Goal: Obtain resource: Download file/media

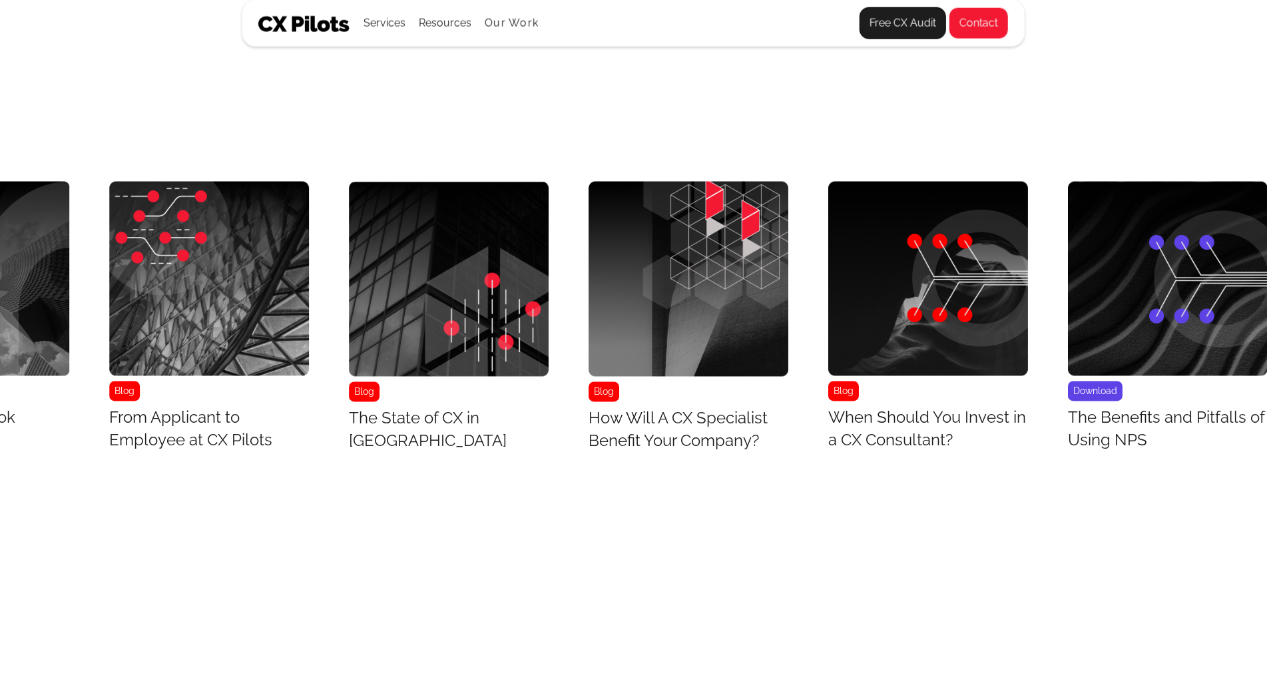
scroll to position [5549, 6916]
click at [1226, 457] on link "Download The Benefits and Pitfalls of Using NPS" at bounding box center [1168, 319] width 200 height 276
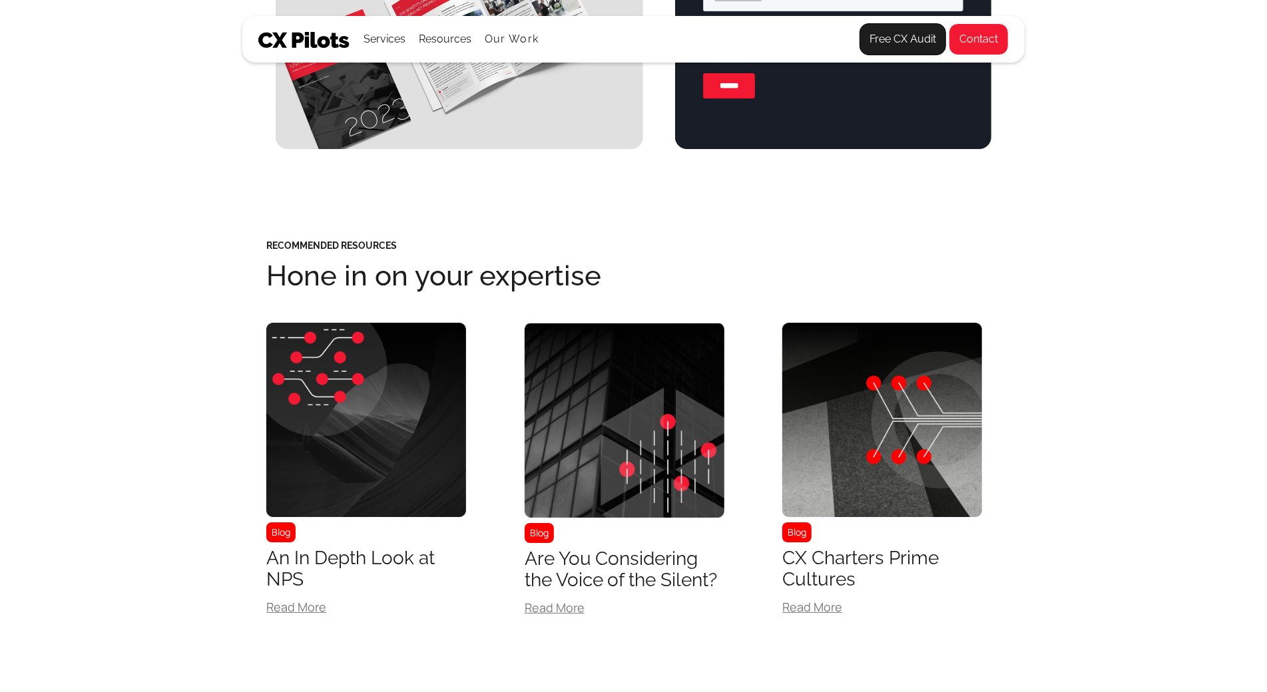
scroll to position [3489, 0]
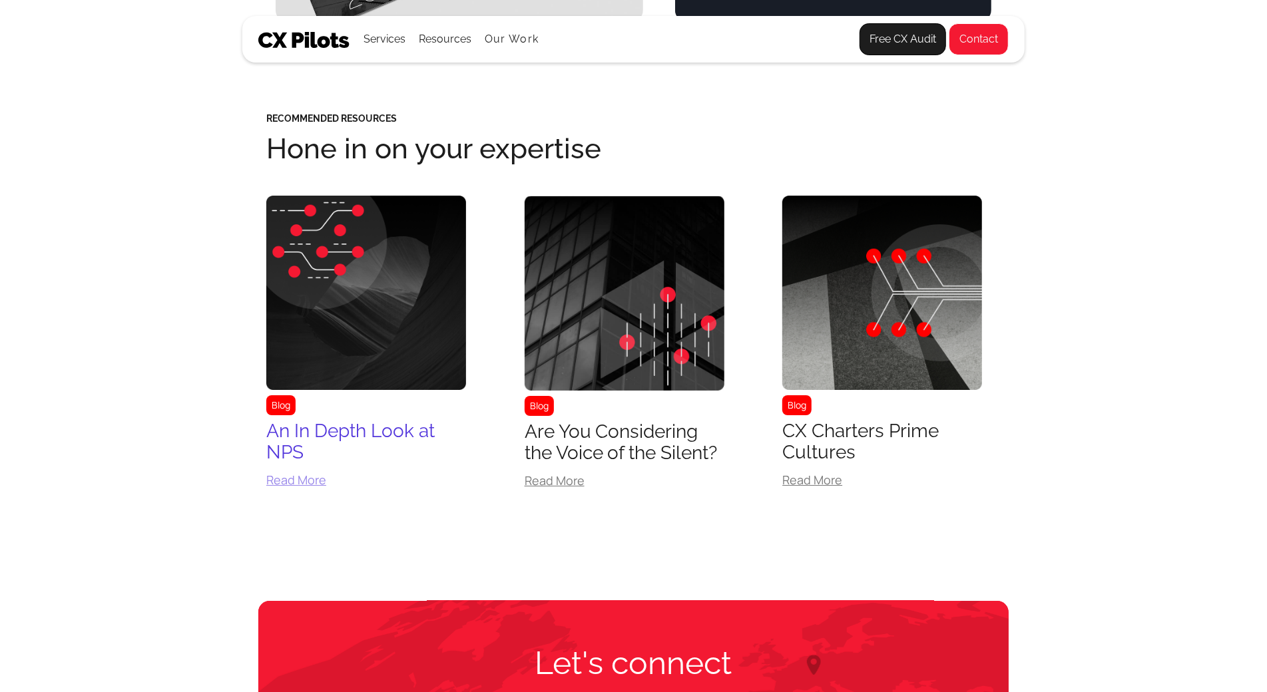
click at [329, 357] on img at bounding box center [366, 293] width 200 height 194
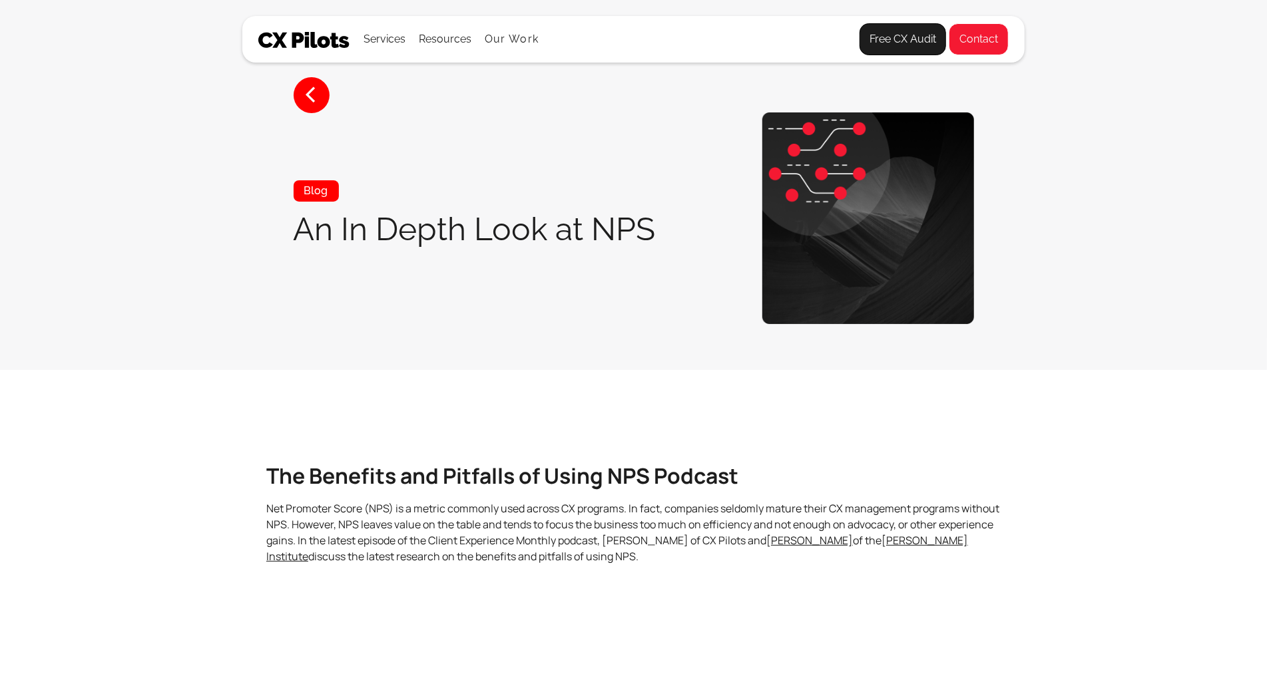
click at [329, 357] on section "< Blog An In Depth Look at NPS" at bounding box center [633, 185] width 1267 height 370
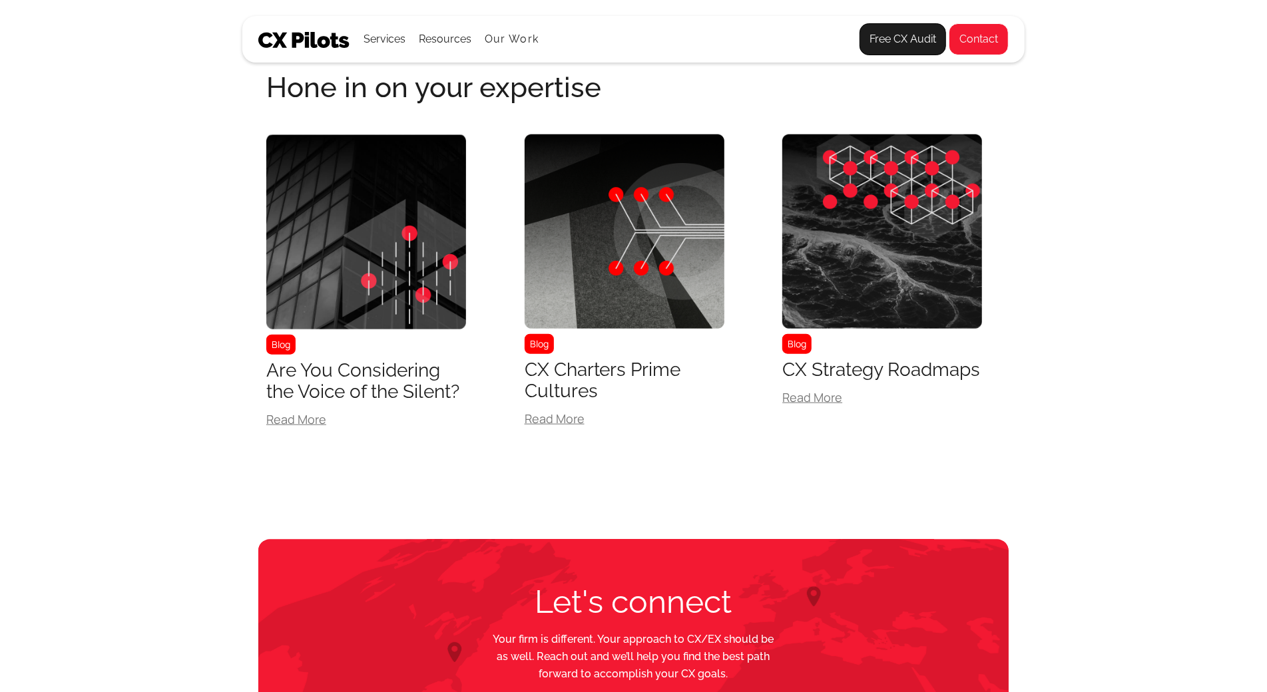
scroll to position [919, 0]
